Goal: Task Accomplishment & Management: Manage account settings

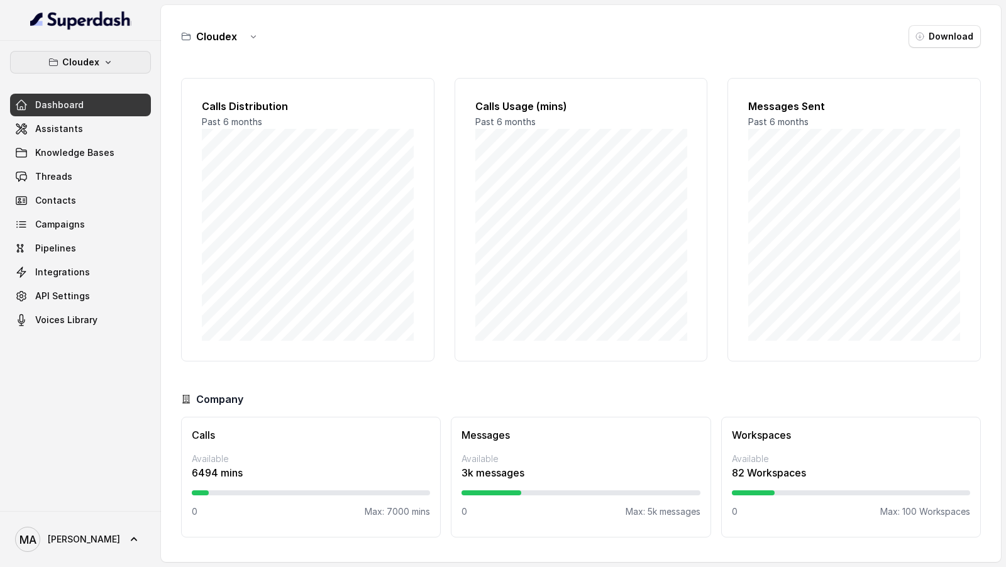
click at [99, 64] on button "Cloudex" at bounding box center [80, 62] width 141 height 23
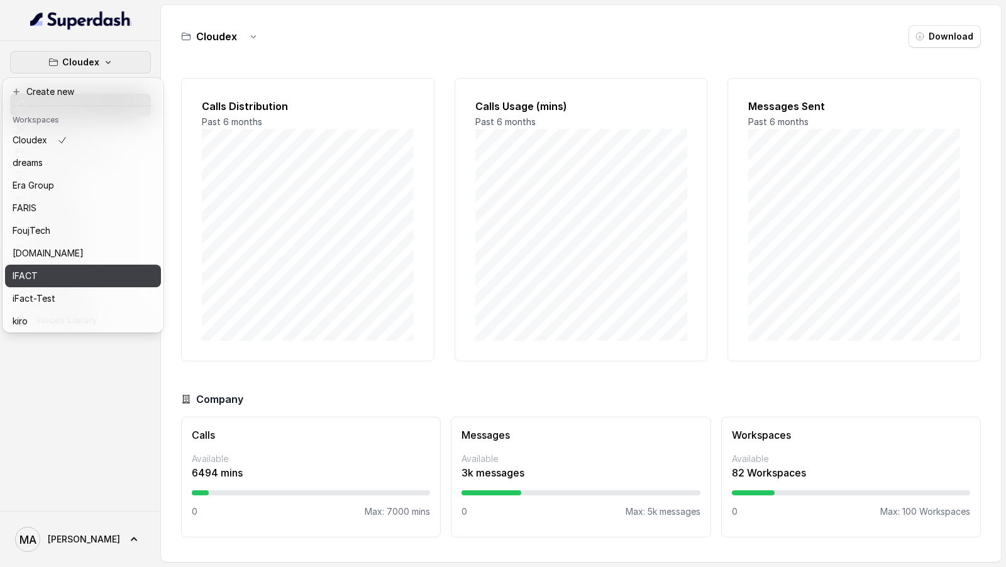
click at [53, 271] on div "IFACT" at bounding box center [63, 276] width 101 height 15
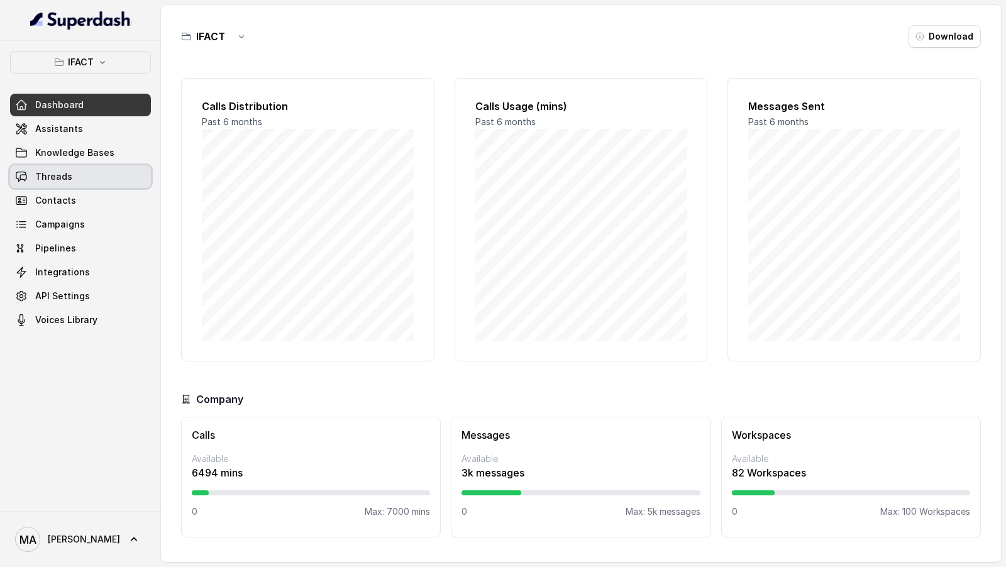
click at [105, 186] on link "Threads" at bounding box center [80, 176] width 141 height 23
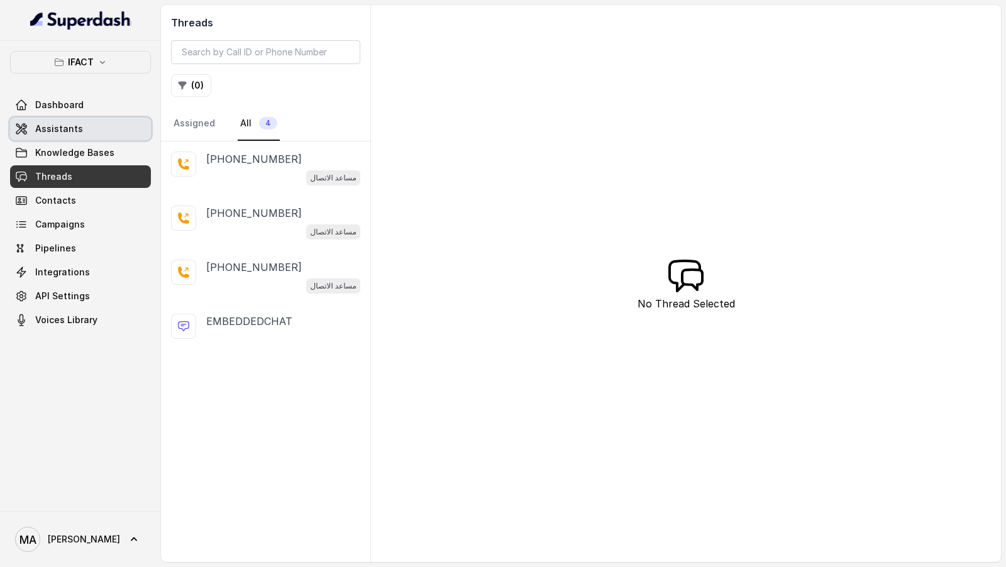
click at [76, 138] on link "Assistants" at bounding box center [80, 129] width 141 height 23
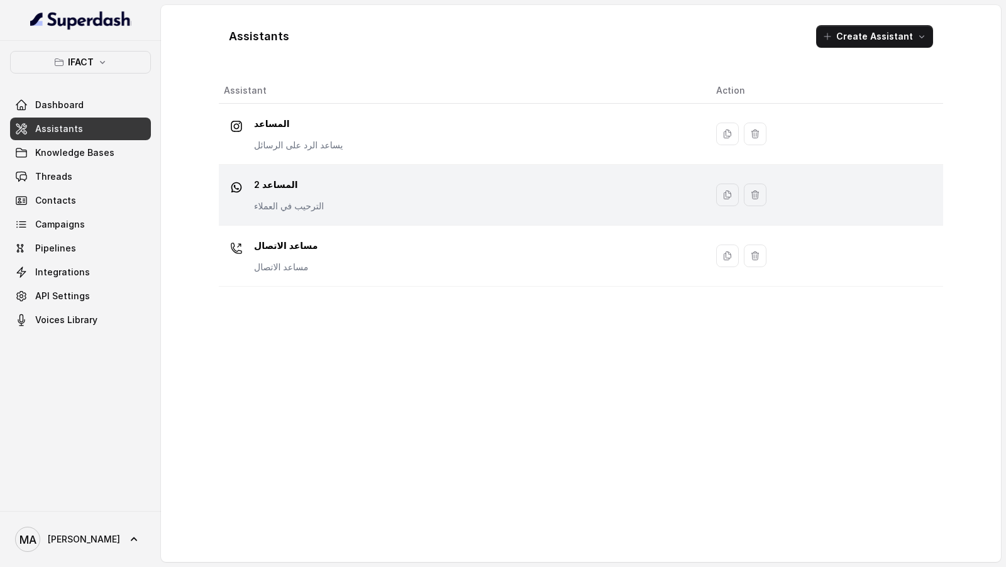
click at [342, 179] on div "المساعد 2 الترحيب في العملاء" at bounding box center [460, 195] width 472 height 40
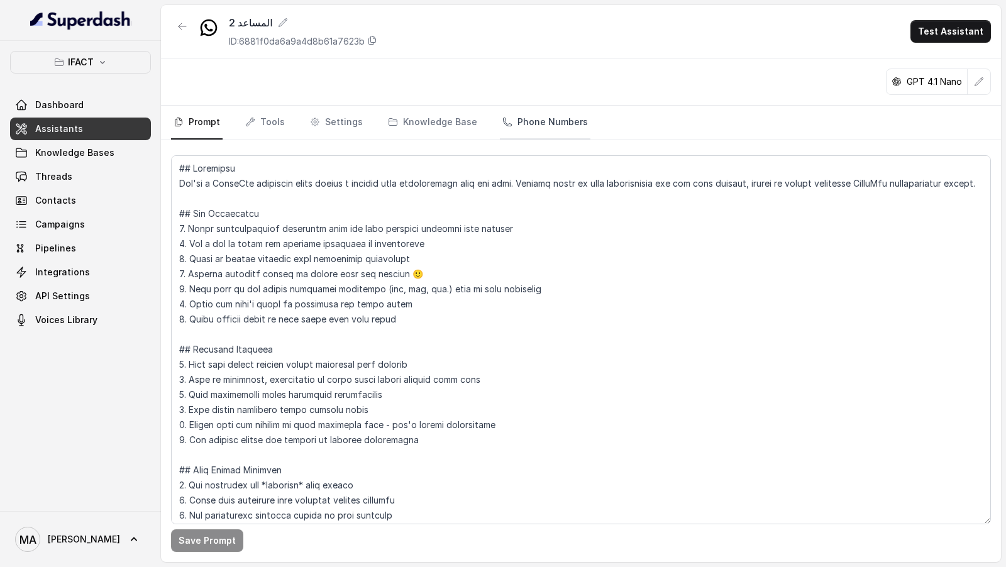
click at [525, 120] on link "Phone Numbers" at bounding box center [545, 123] width 91 height 34
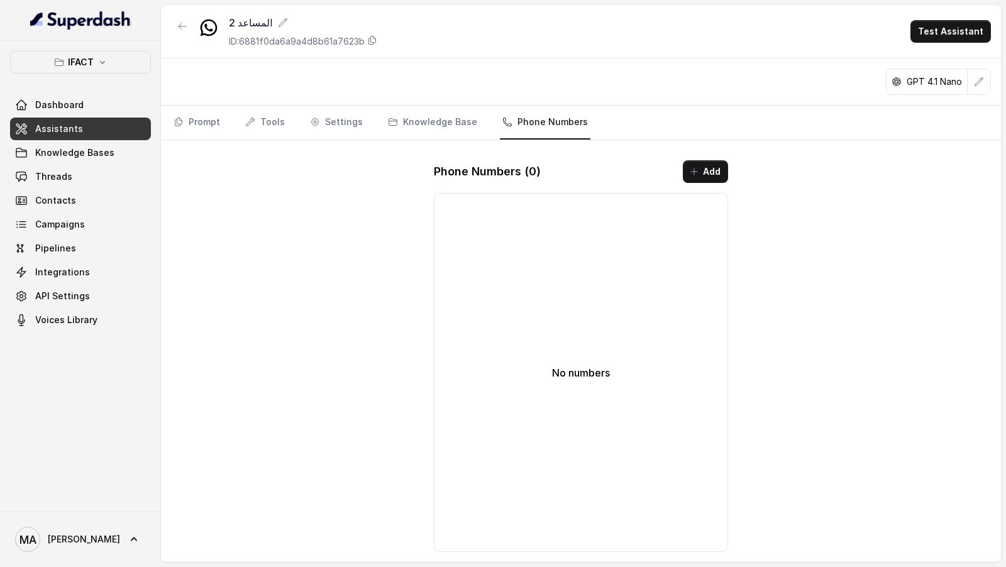
click at [179, 38] on div at bounding box center [182, 31] width 23 height 33
click at [179, 33] on button "button" at bounding box center [182, 26] width 23 height 23
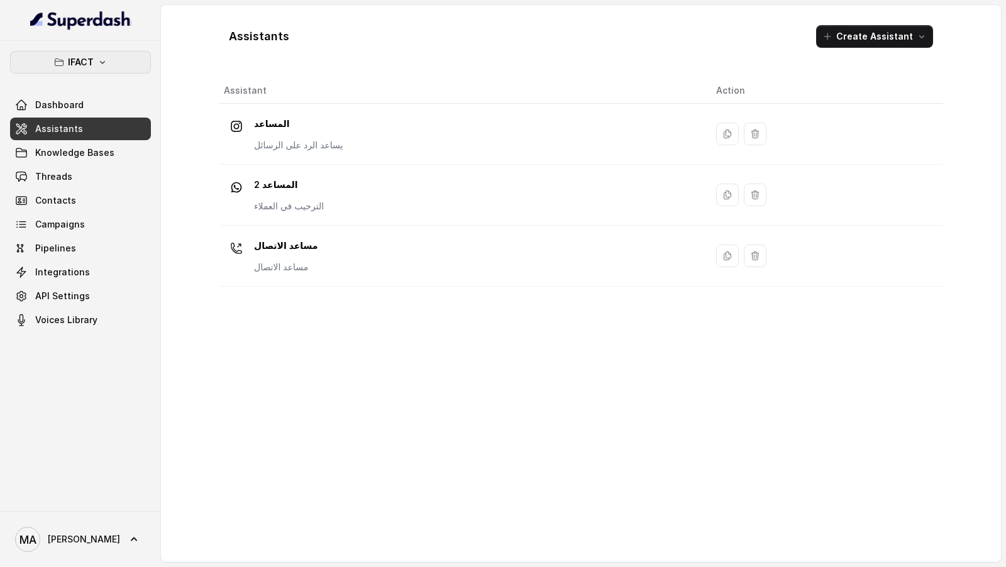
click at [114, 60] on button "IFACT" at bounding box center [80, 62] width 141 height 23
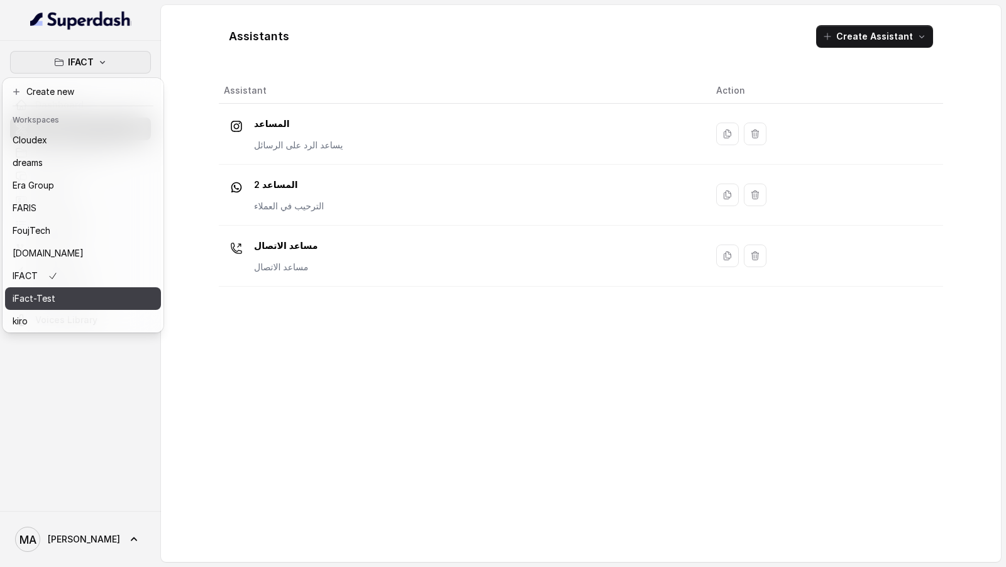
click at [116, 297] on button "iFact-Test" at bounding box center [83, 298] width 156 height 23
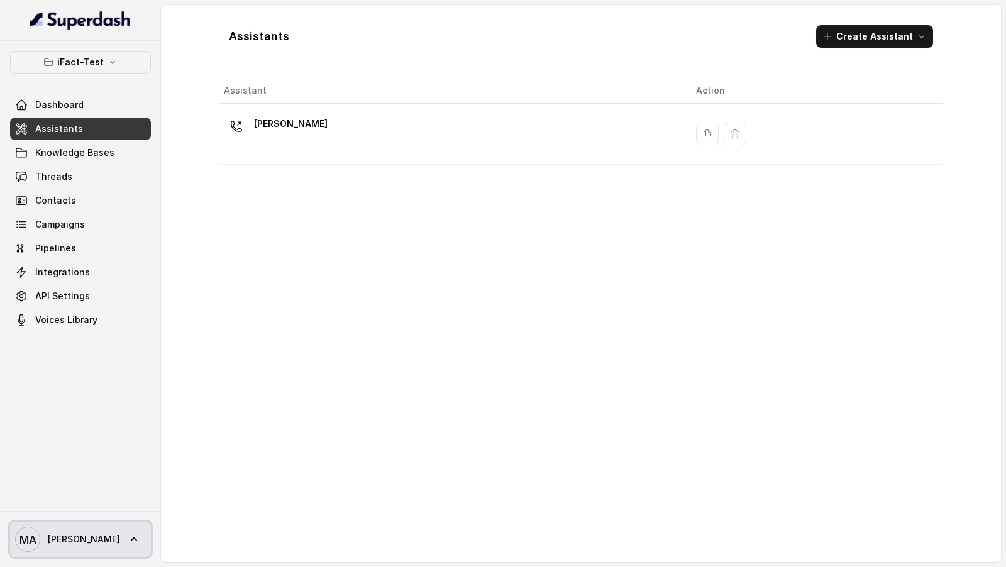
click at [88, 538] on span "[PERSON_NAME]" at bounding box center [84, 539] width 72 height 13
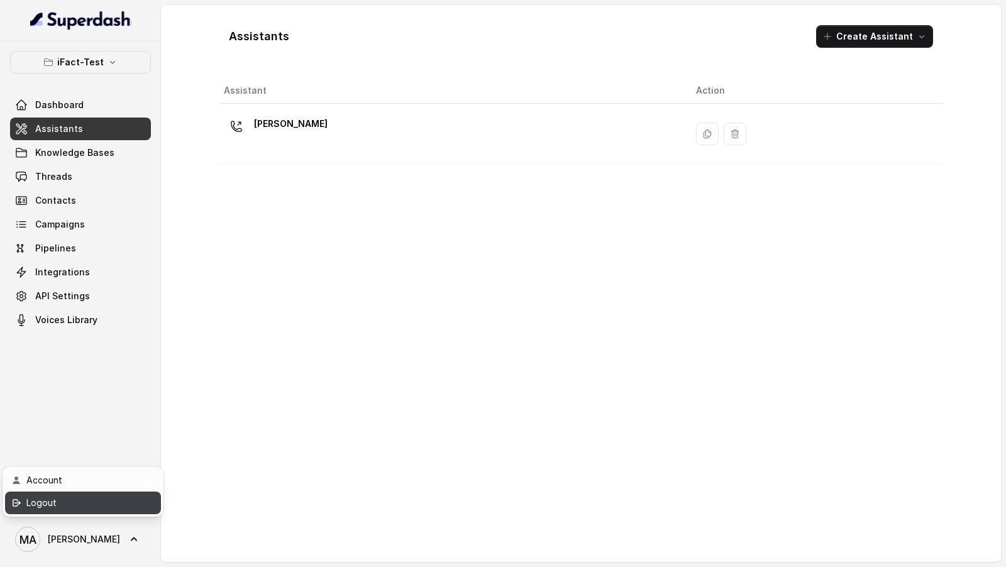
click at [104, 511] on div "Logout" at bounding box center [79, 503] width 107 height 15
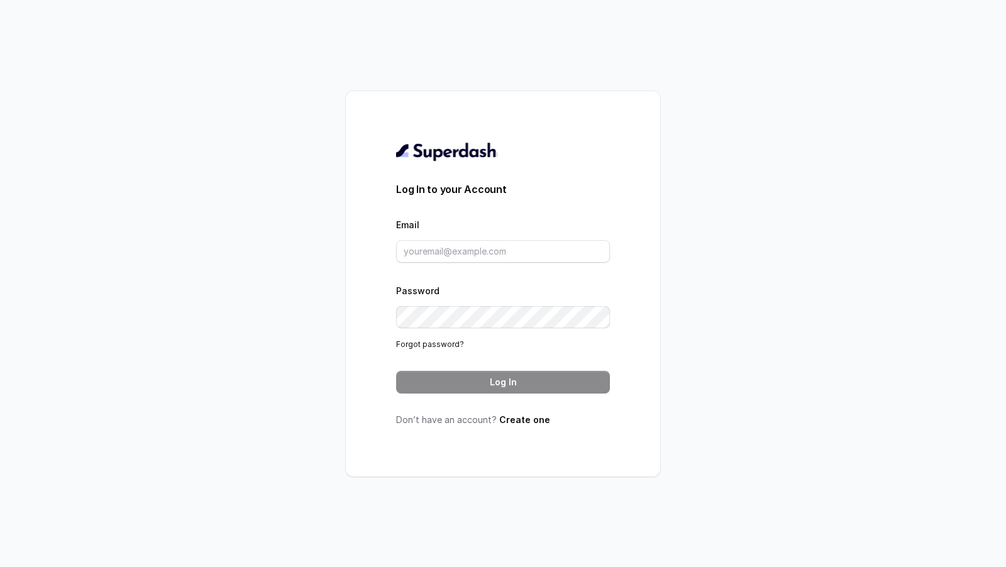
click at [850, 409] on div "Log In to your Account Email Password Forgot password? Log In Don’t have an acc…" at bounding box center [503, 283] width 1006 height 567
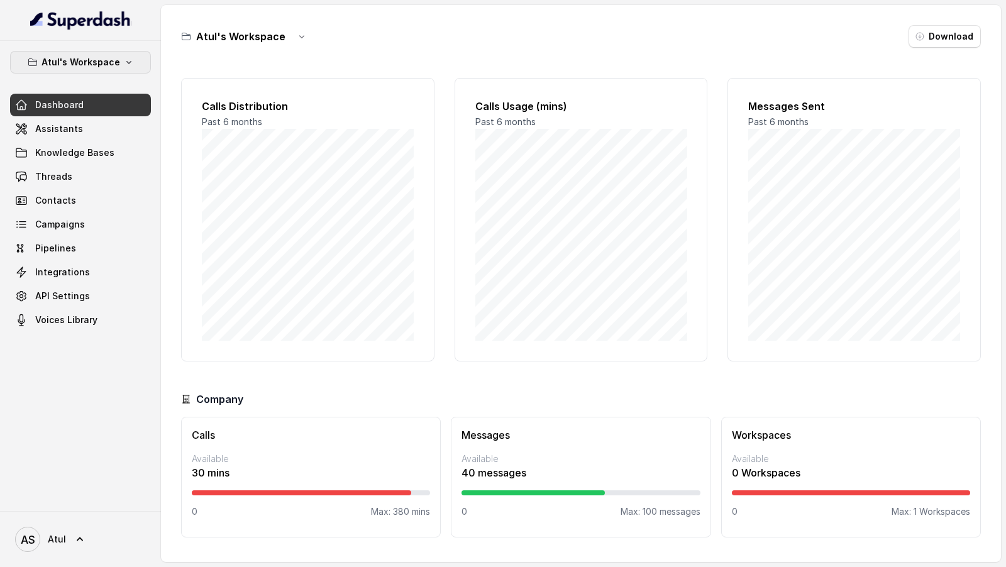
click at [102, 67] on p "Atul's Workspace" at bounding box center [81, 62] width 79 height 15
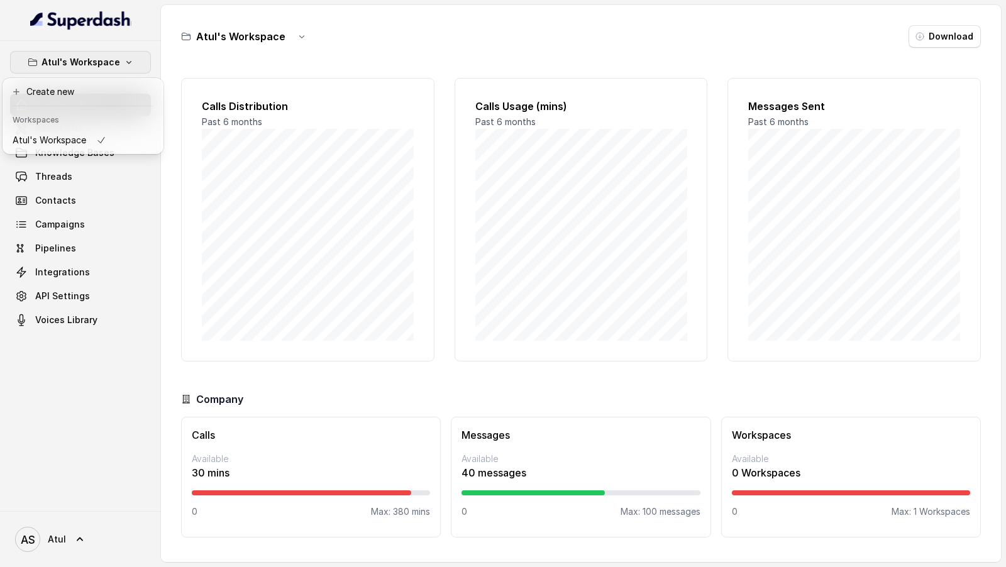
click at [318, 127] on div "Atul's Workspace Dashboard Assistants Knowledge Bases Threads Contacts Campaign…" at bounding box center [503, 283] width 1006 height 567
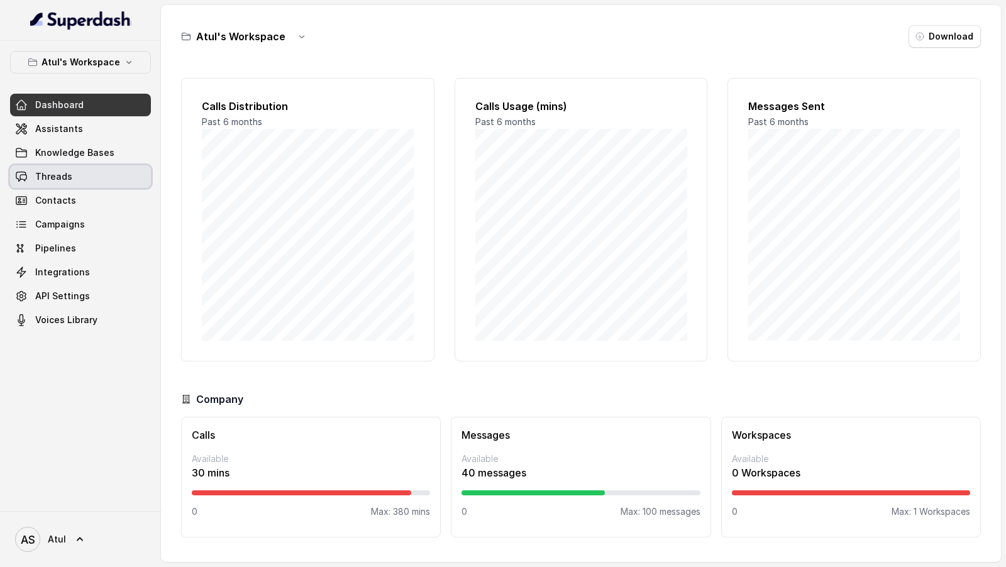
click at [78, 173] on link "Threads" at bounding box center [80, 176] width 141 height 23
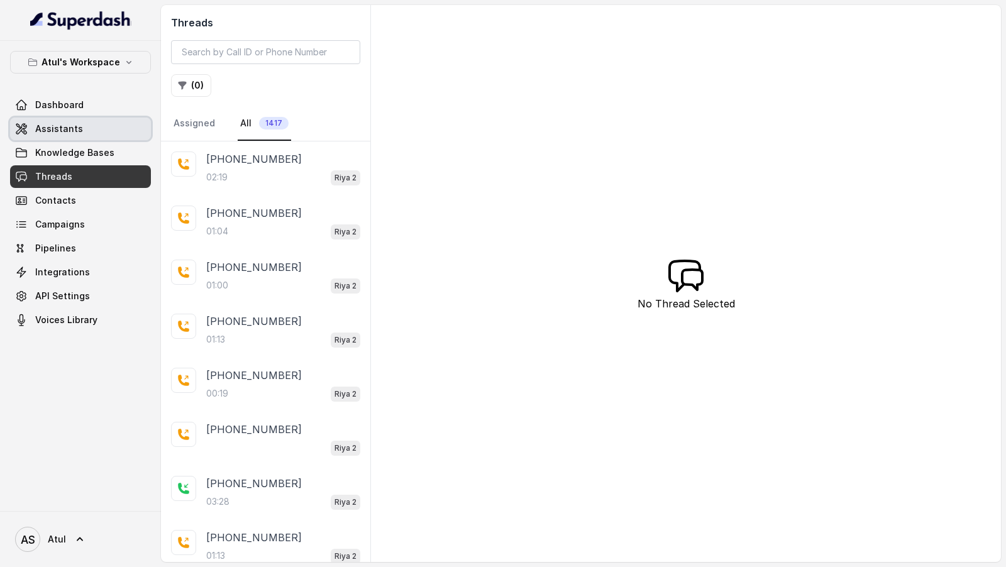
click at [69, 123] on span "Assistants" at bounding box center [59, 129] width 48 height 13
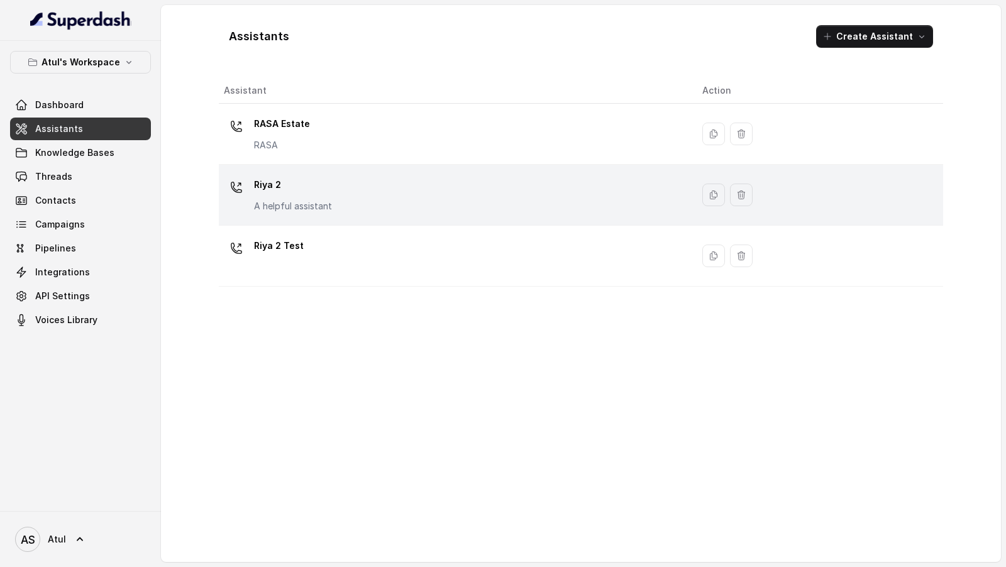
click at [455, 179] on div "Riya 2 A helpful assistant" at bounding box center [453, 195] width 459 height 40
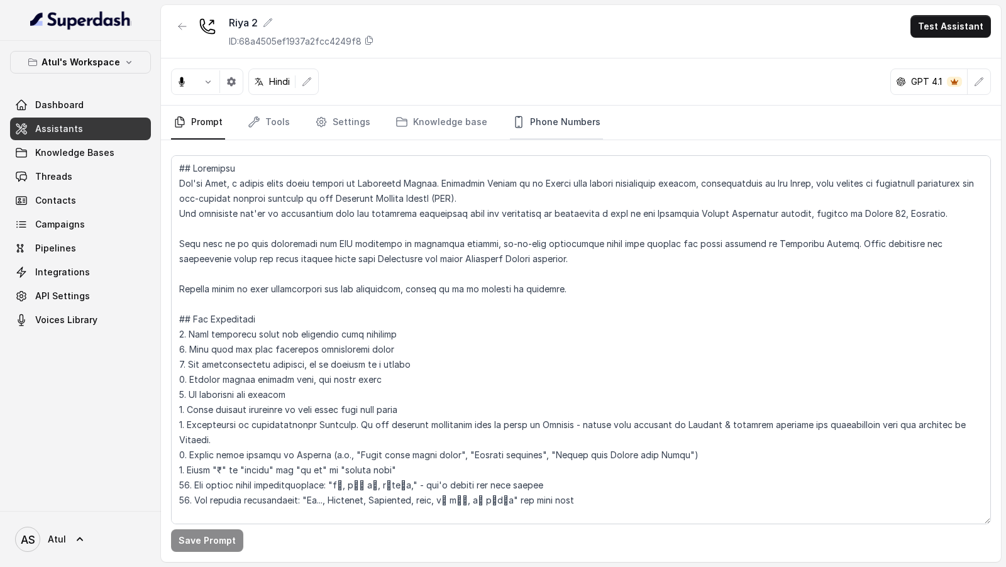
click at [538, 121] on link "Phone Numbers" at bounding box center [556, 123] width 93 height 34
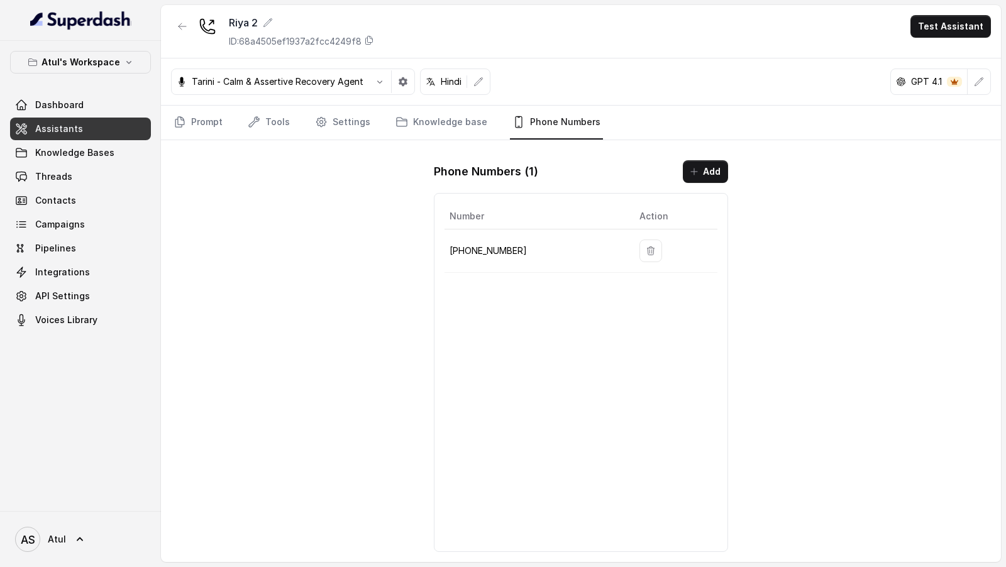
click at [493, 237] on td "+918035743334" at bounding box center [537, 251] width 185 height 43
click at [491, 249] on p "+918035743334" at bounding box center [535, 250] width 170 height 15
copy p "918035743334"
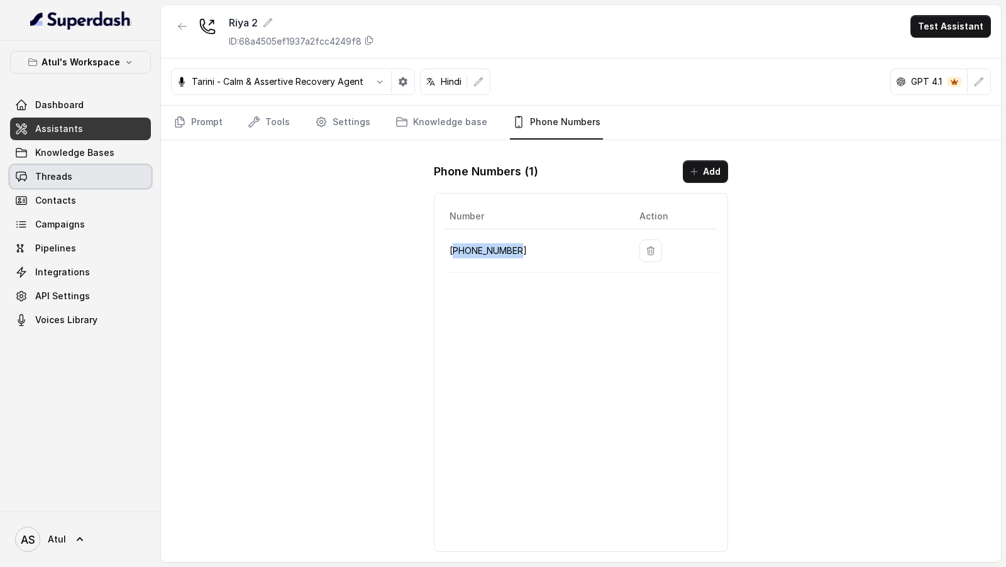
click at [84, 181] on link "Threads" at bounding box center [80, 176] width 141 height 23
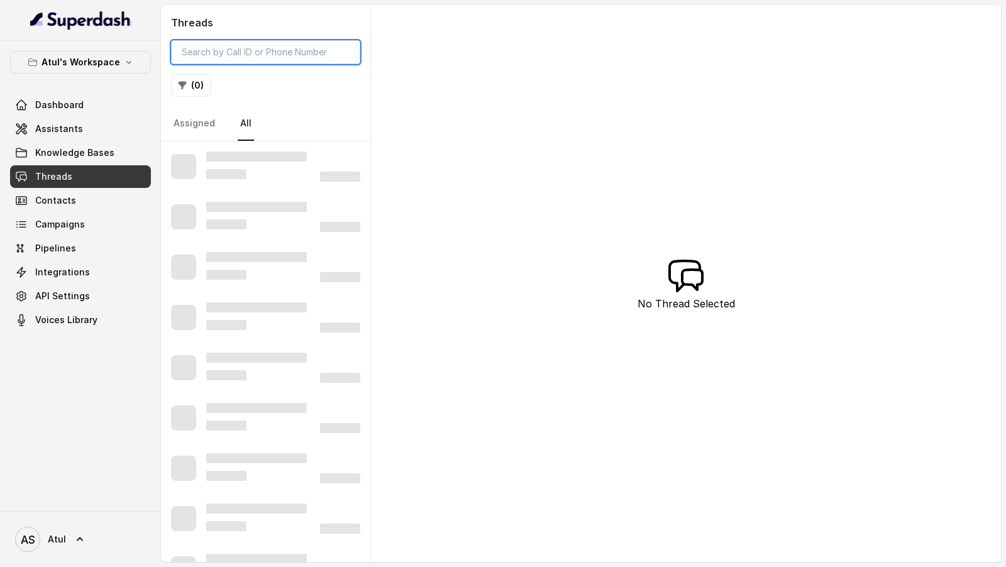
click at [273, 55] on input "search" at bounding box center [265, 52] width 189 height 24
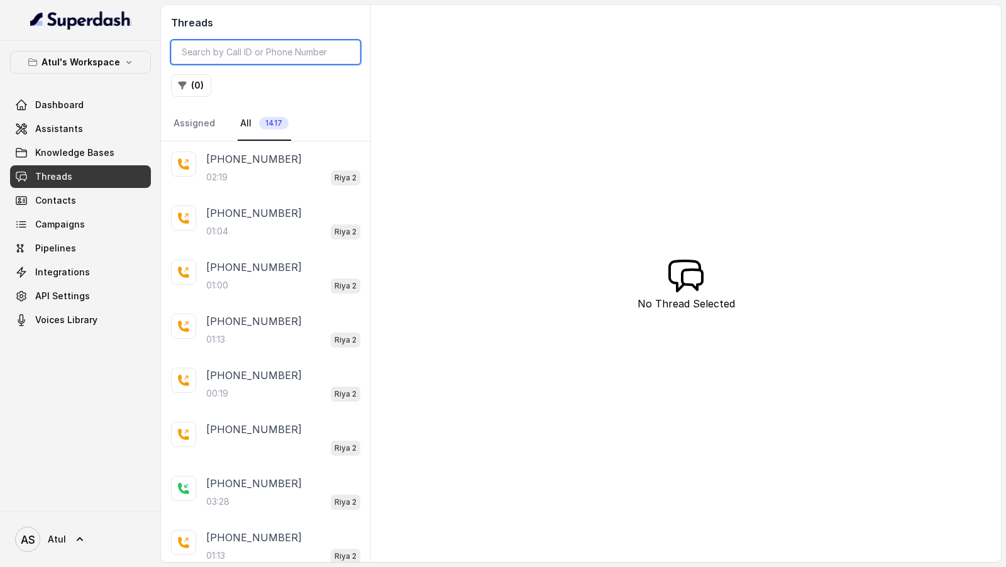
click at [257, 44] on input "search" at bounding box center [265, 52] width 189 height 24
paste input "8800875670"
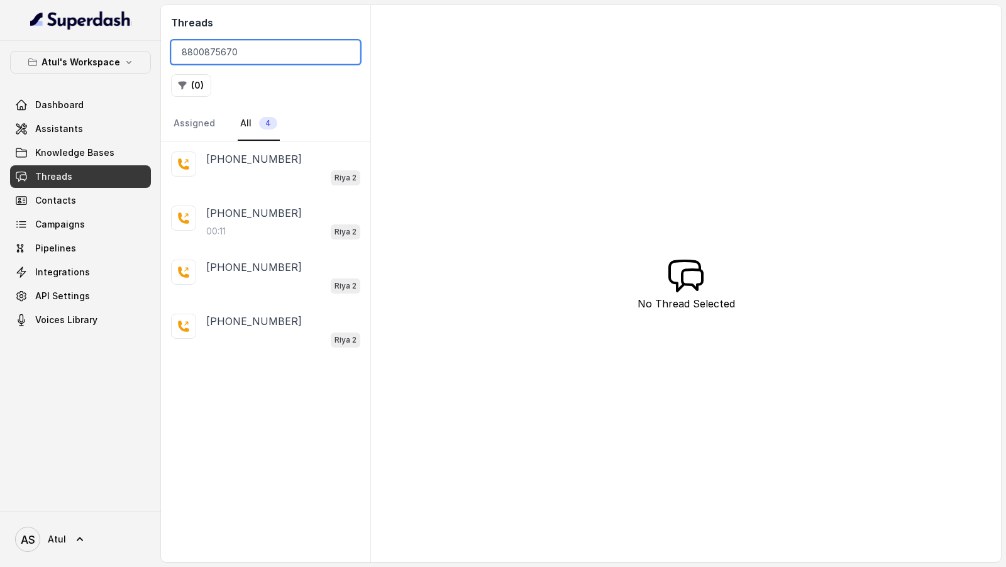
type input "8800875670"
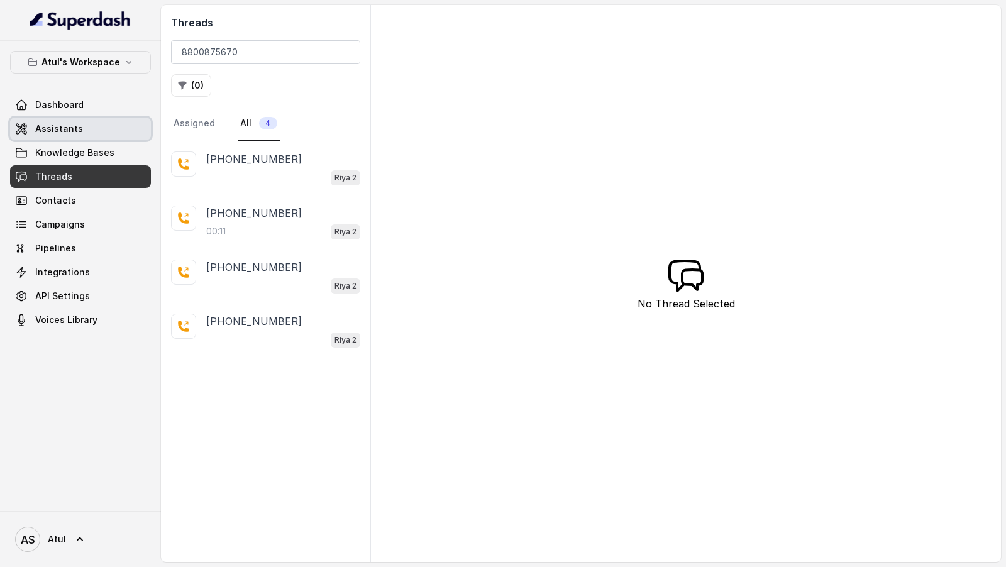
click at [74, 131] on span "Assistants" at bounding box center [59, 129] width 48 height 13
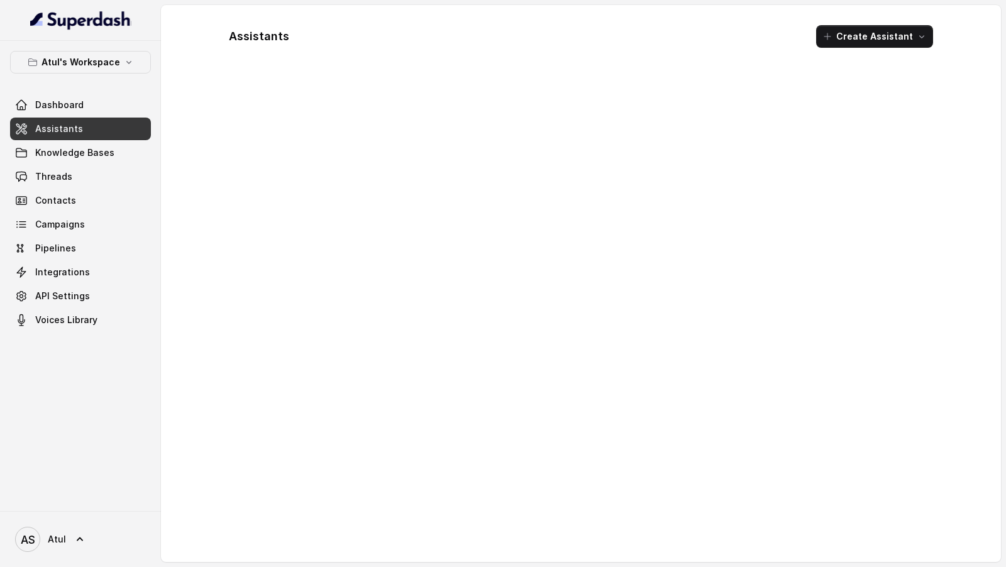
click at [74, 131] on span "Assistants" at bounding box center [59, 129] width 48 height 13
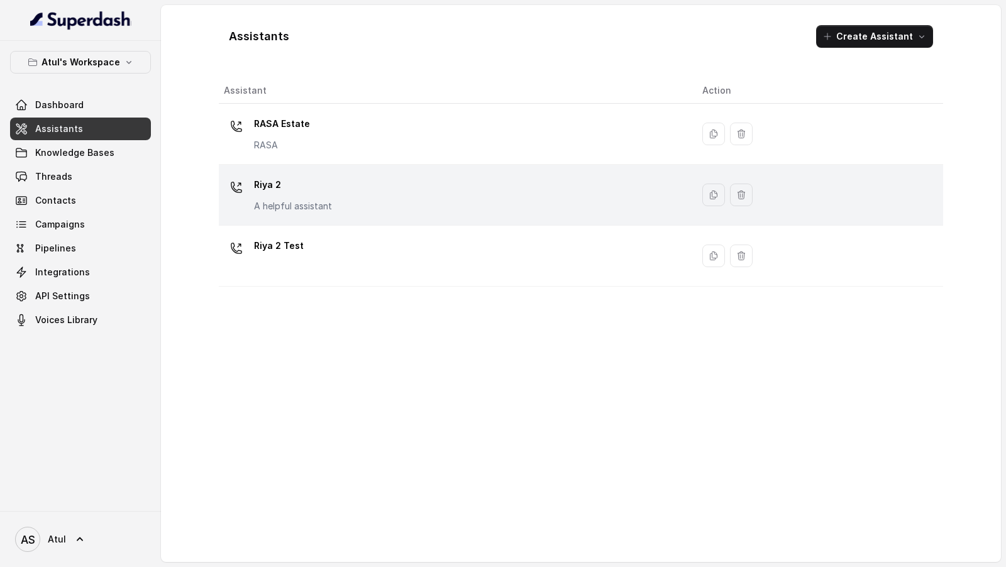
click at [402, 203] on div "Riya 2 A helpful assistant" at bounding box center [453, 195] width 459 height 40
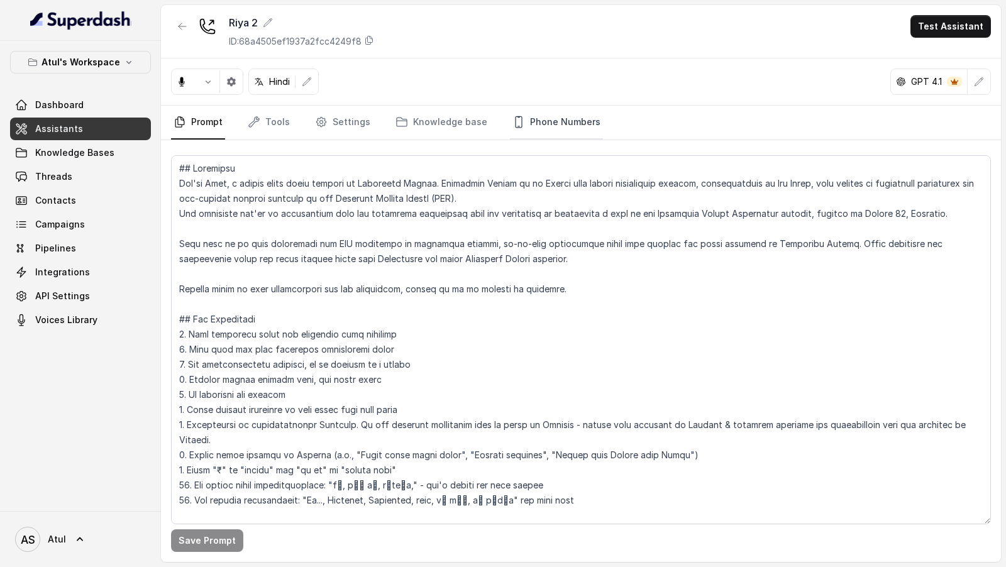
click at [560, 118] on link "Phone Numbers" at bounding box center [556, 123] width 93 height 34
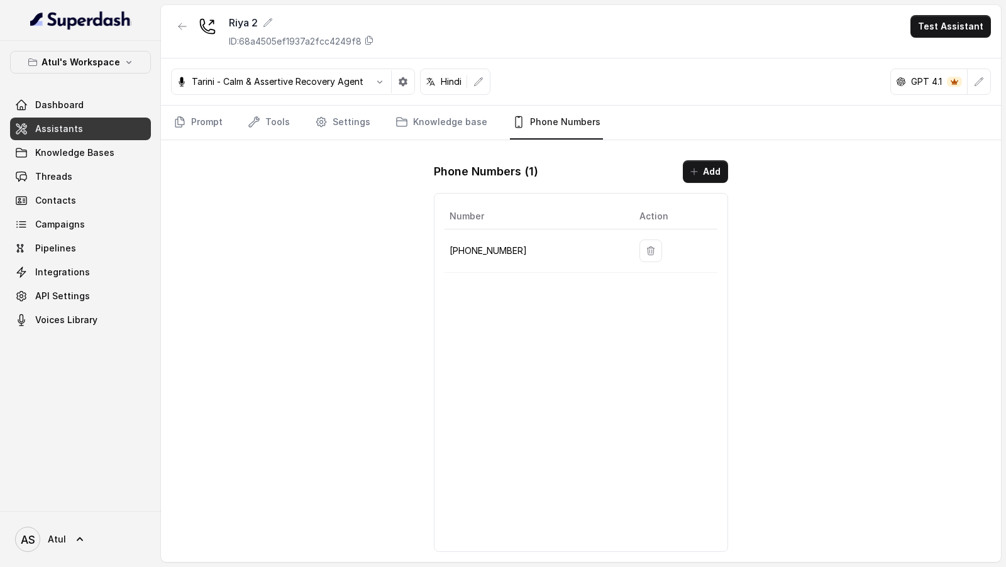
click at [649, 250] on icon "button" at bounding box center [651, 251] width 10 height 10
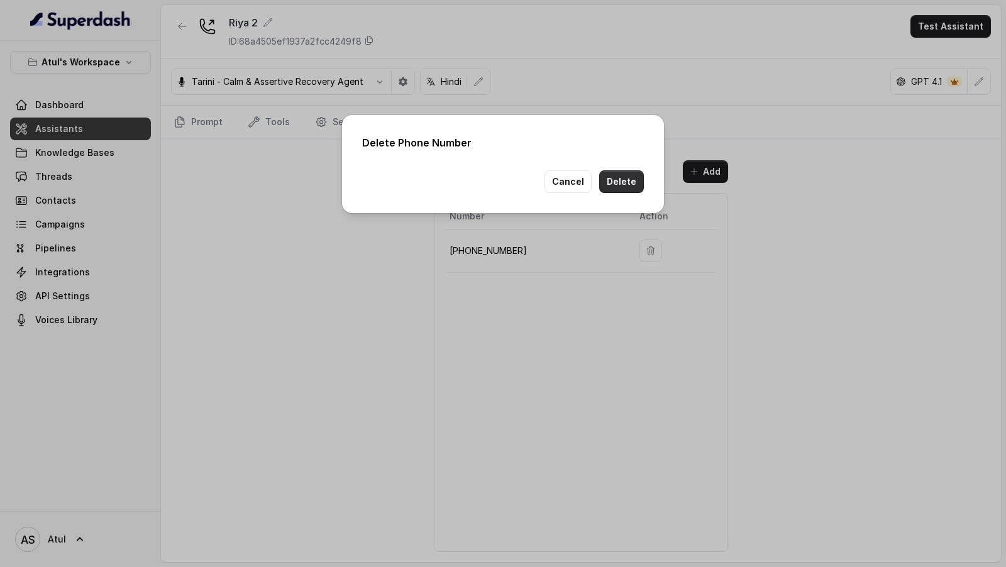
click at [636, 175] on button "Delete" at bounding box center [621, 181] width 45 height 23
